Goal: Task Accomplishment & Management: Manage account settings

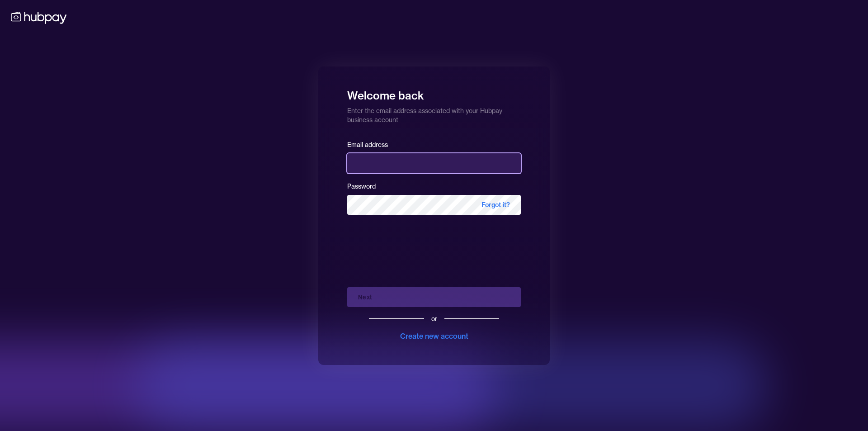
click at [399, 163] on input "email" at bounding box center [434, 163] width 174 height 20
type input "**********"
drag, startPoint x: 148, startPoint y: 198, endPoint x: 159, endPoint y: 202, distance: 11.2
click at [149, 198] on div "**********" at bounding box center [434, 215] width 868 height 431
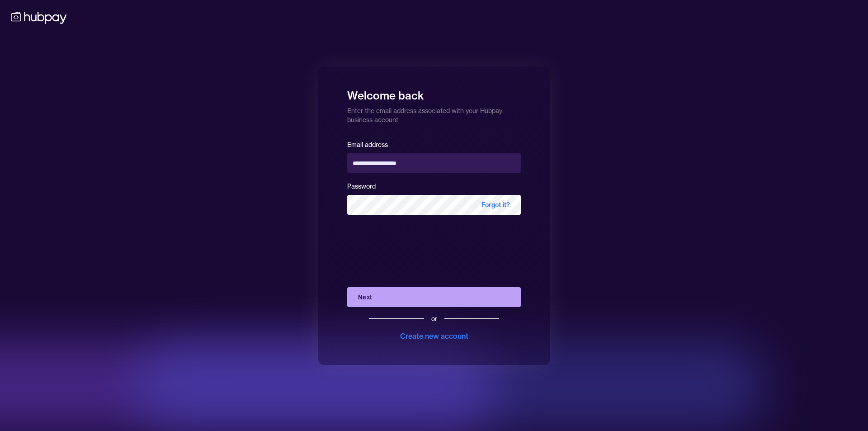
click at [389, 300] on button "Next" at bounding box center [434, 297] width 174 height 20
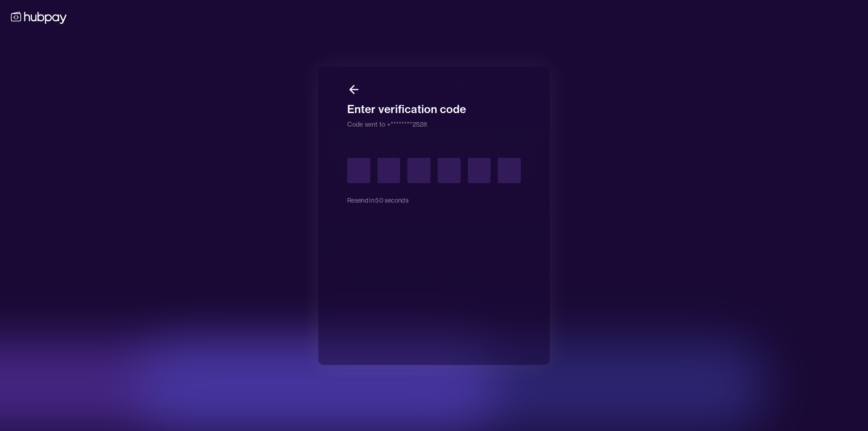
type input "*"
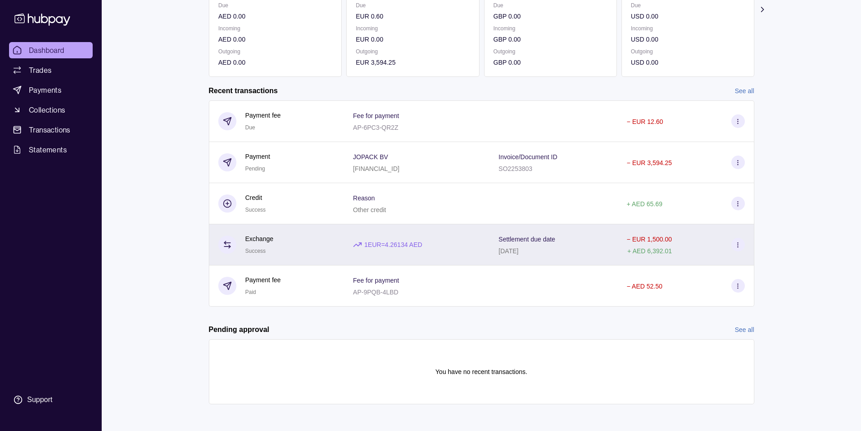
scroll to position [148, 0]
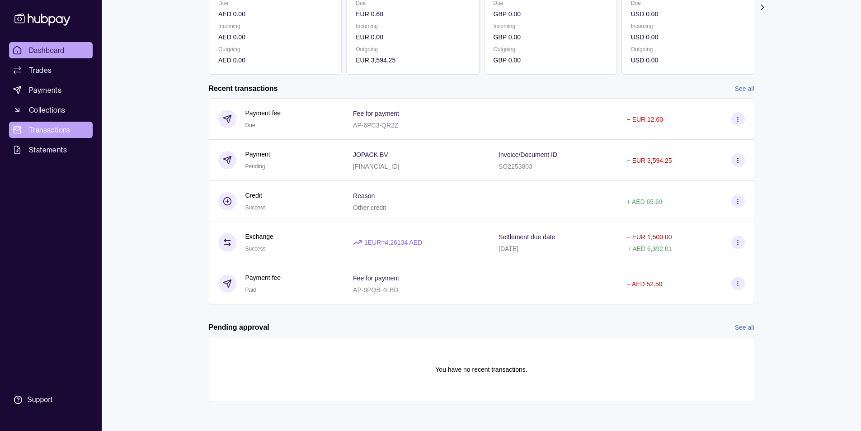
click at [53, 129] on span "Transactions" at bounding box center [50, 129] width 42 height 11
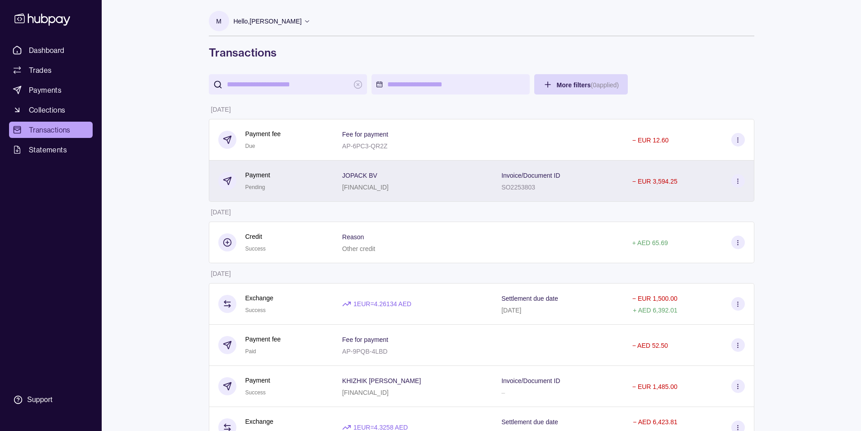
click at [739, 181] on icon at bounding box center [737, 181] width 7 height 7
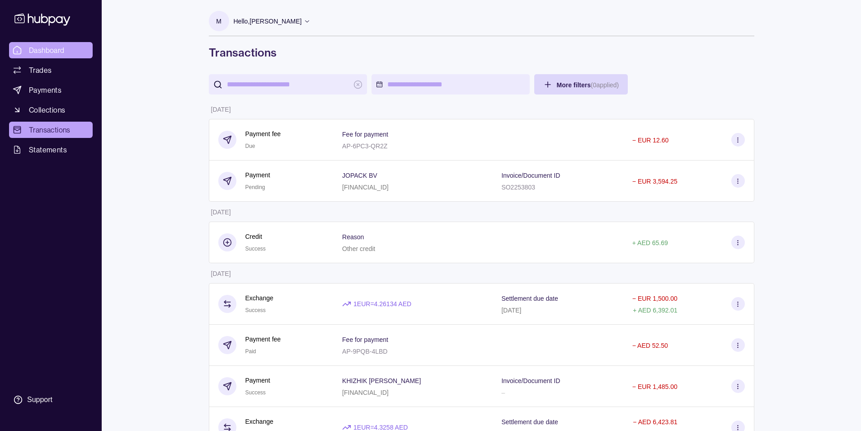
click at [46, 47] on span "Dashboard" at bounding box center [47, 50] width 36 height 11
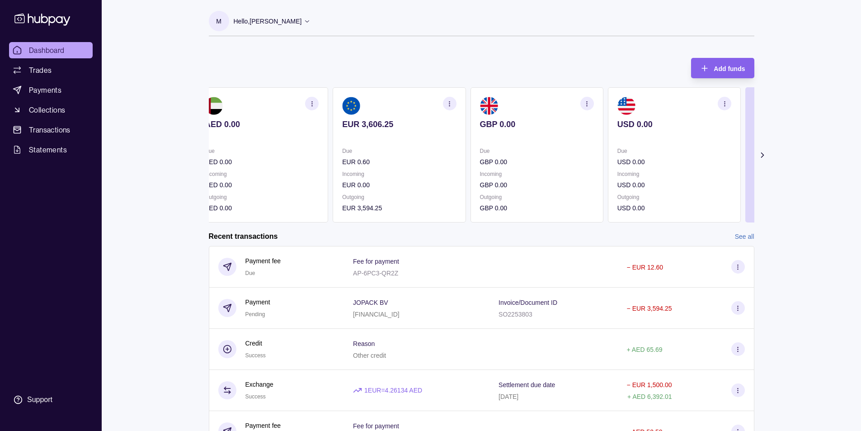
click at [382, 205] on p "EUR 3,594.25" at bounding box center [399, 208] width 114 height 10
